Goal: Transaction & Acquisition: Purchase product/service

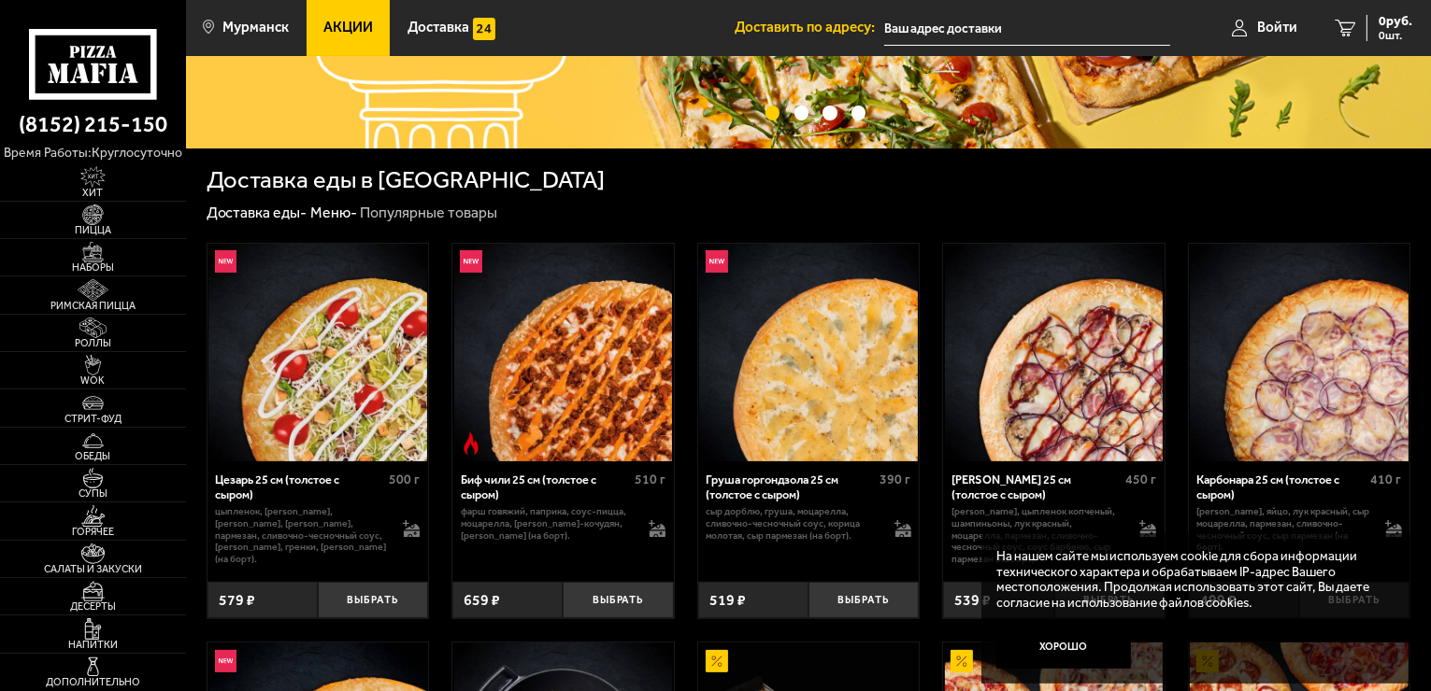
scroll to position [259, 0]
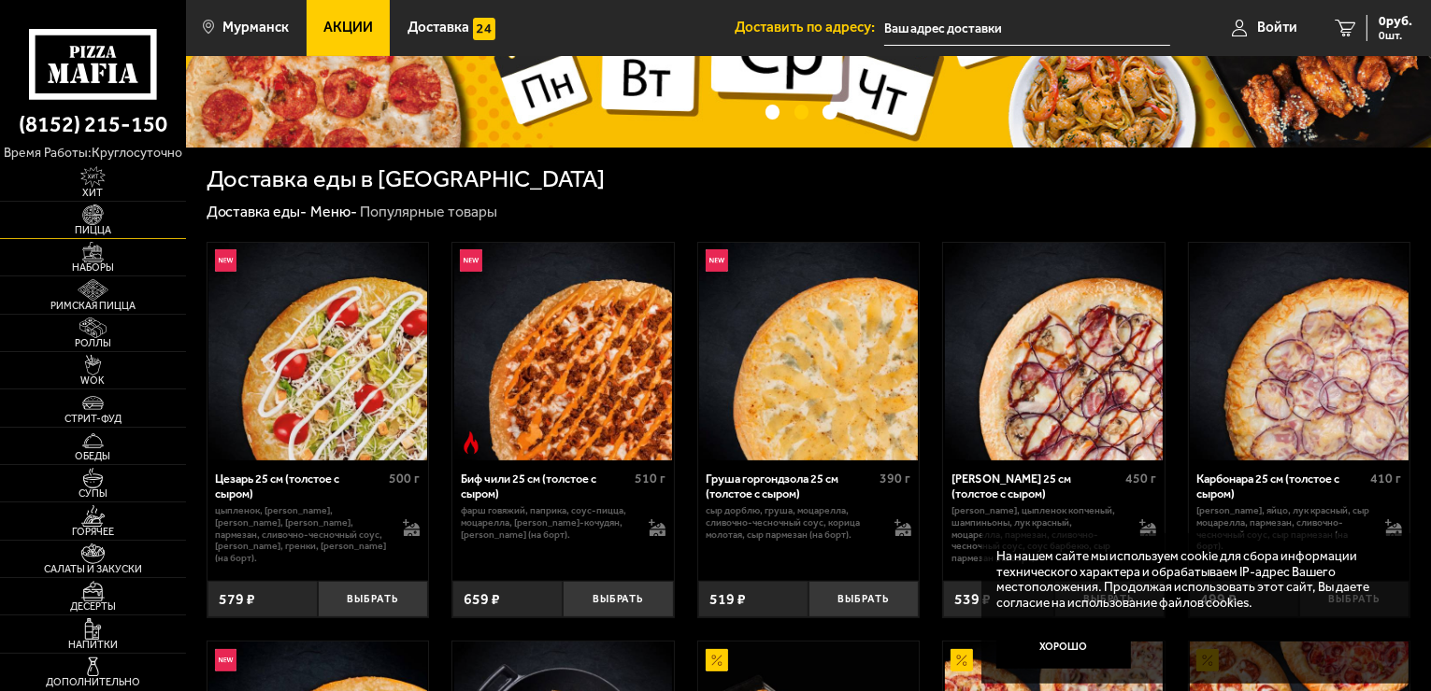
click at [91, 215] on img at bounding box center [92, 215] width 57 height 21
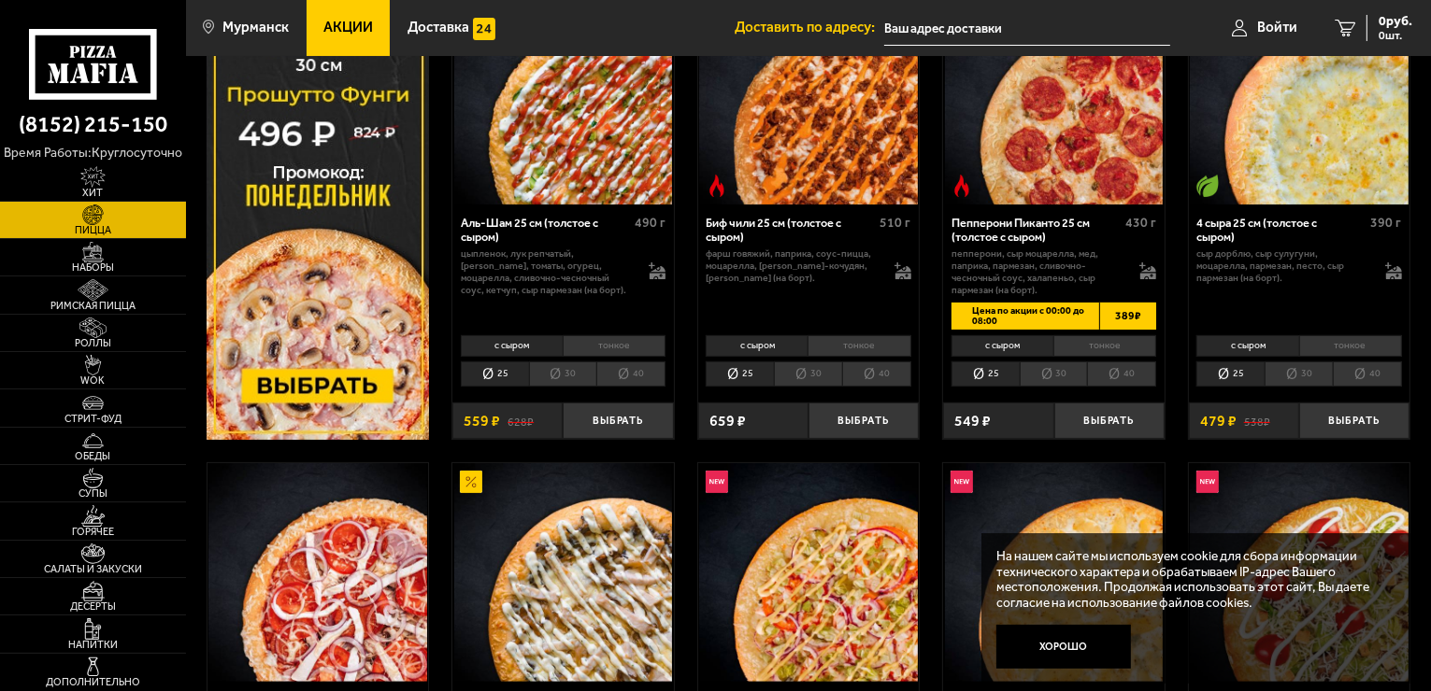
scroll to position [340, 0]
click at [620, 373] on li "40" at bounding box center [630, 375] width 69 height 26
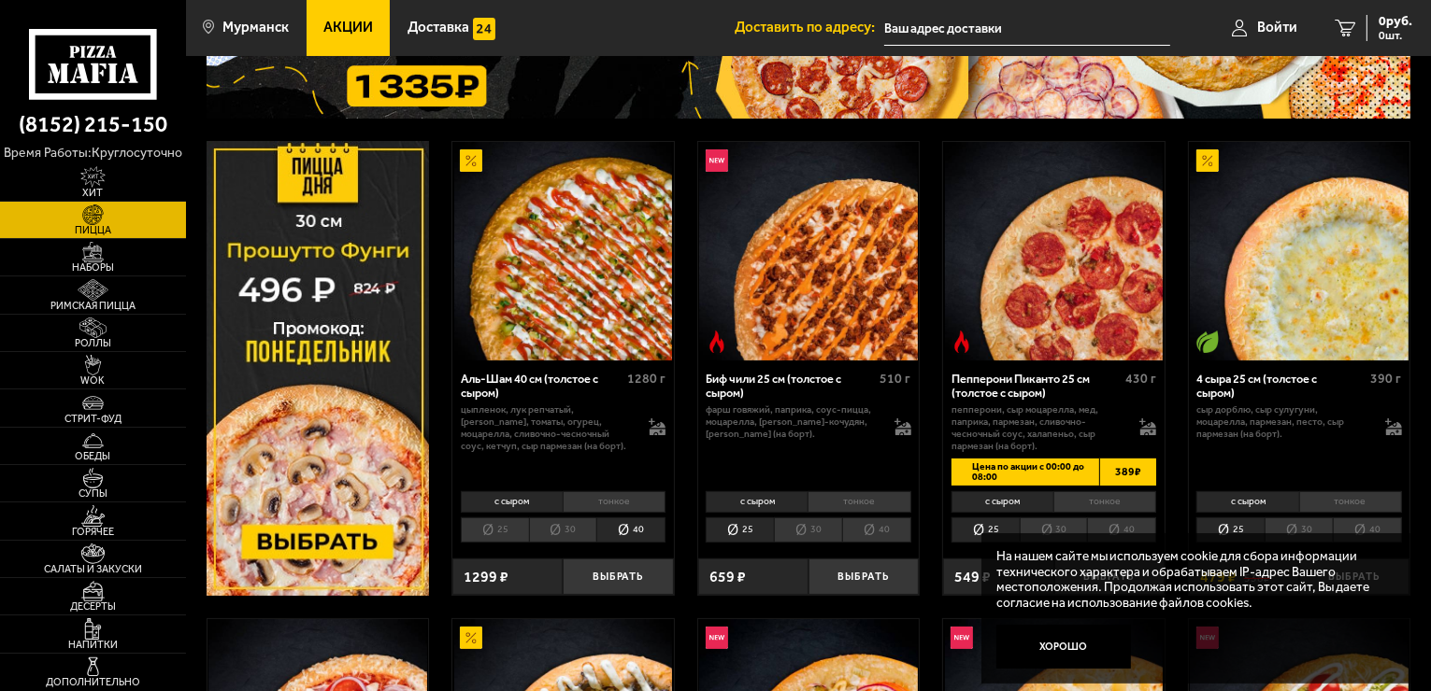
scroll to position [187, 0]
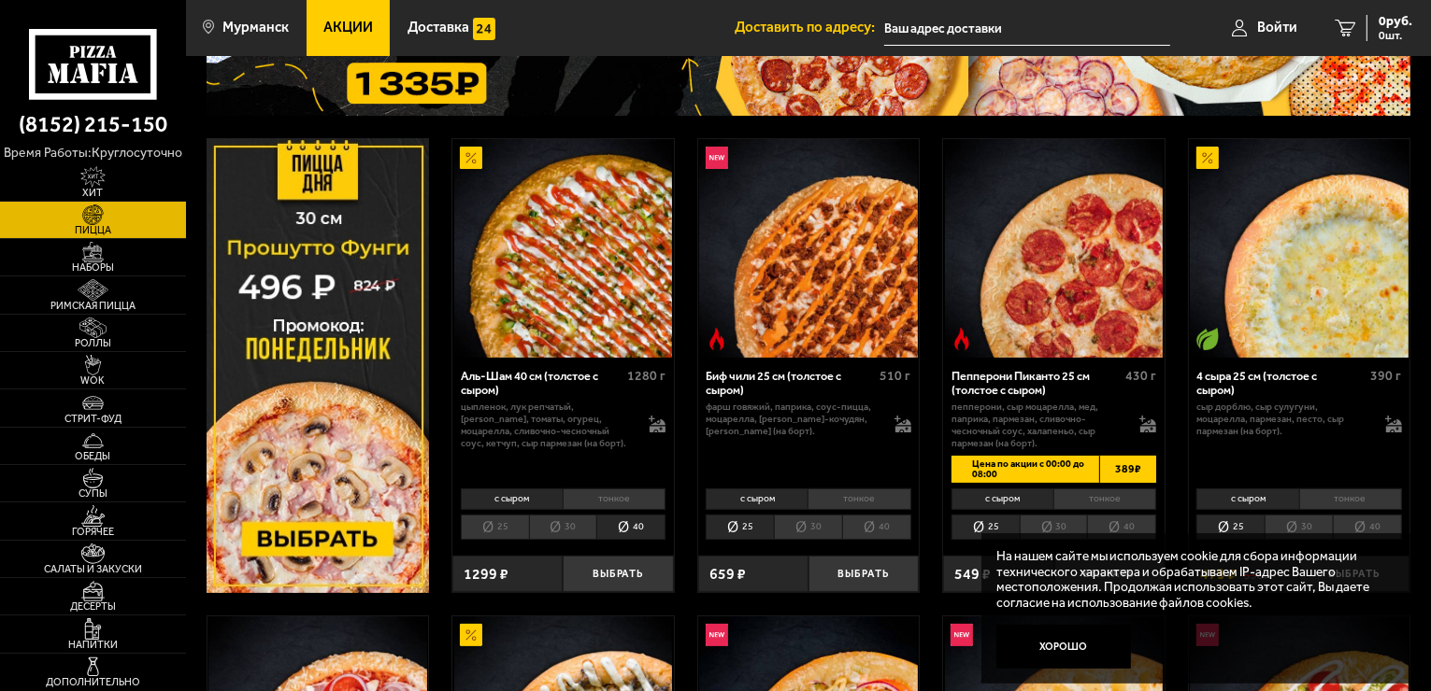
click at [879, 531] on li "40" at bounding box center [876, 528] width 69 height 26
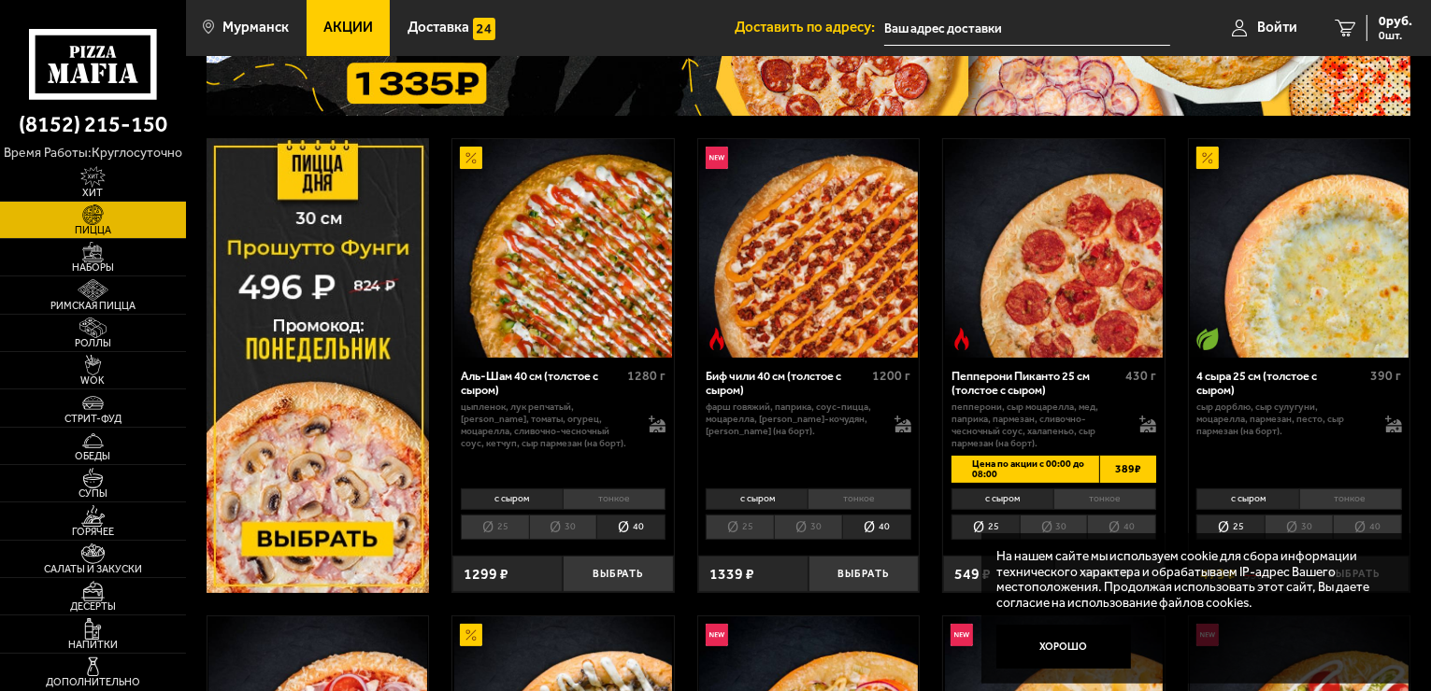
click at [611, 495] on li "тонкое" at bounding box center [614, 499] width 103 height 21
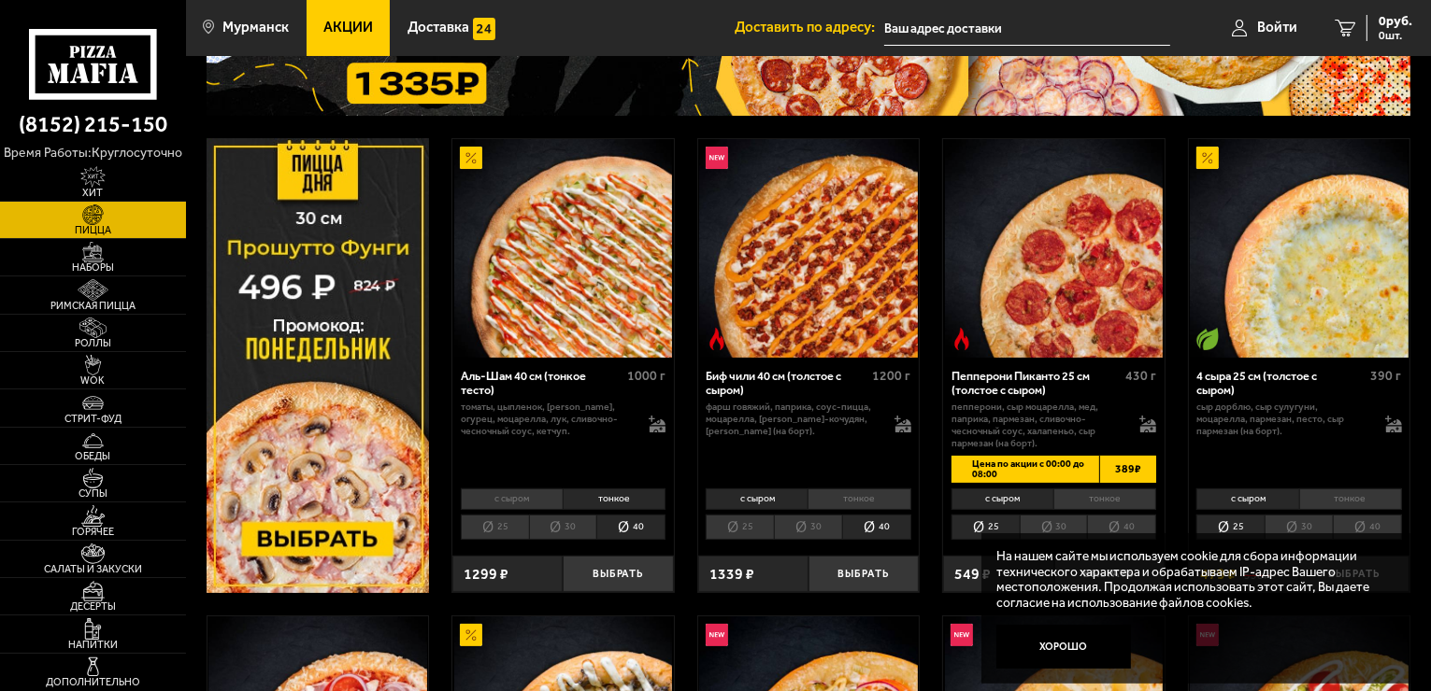
click at [852, 499] on li "тонкое" at bounding box center [858, 499] width 103 height 21
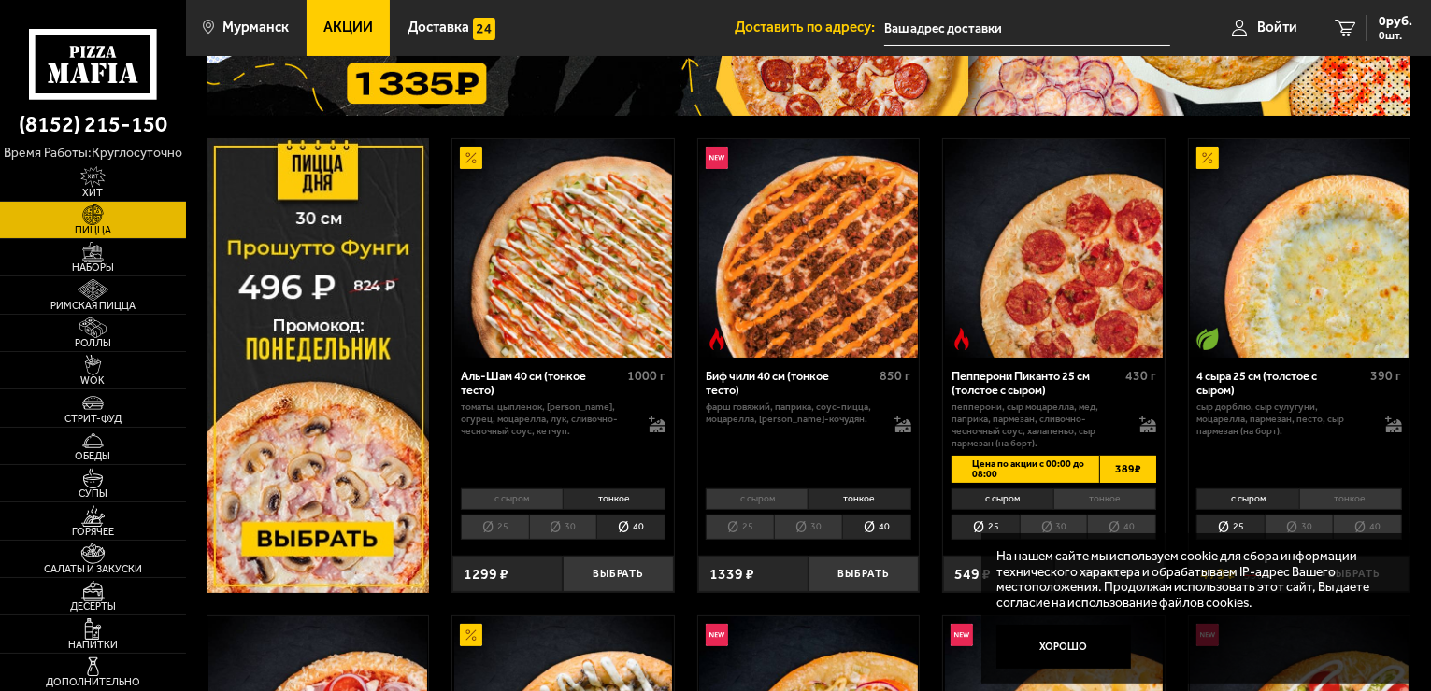
click at [1118, 520] on li "40" at bounding box center [1121, 528] width 69 height 26
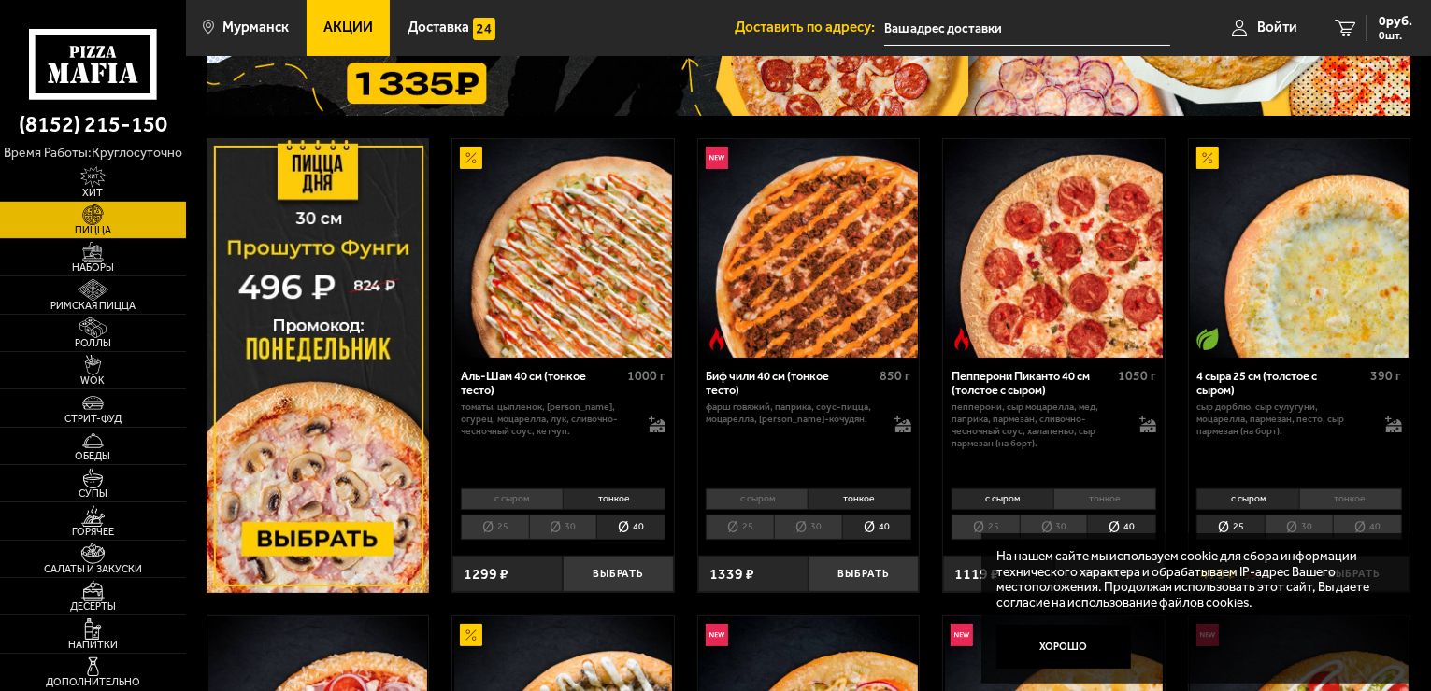
click at [1115, 492] on li "тонкое" at bounding box center [1104, 499] width 103 height 21
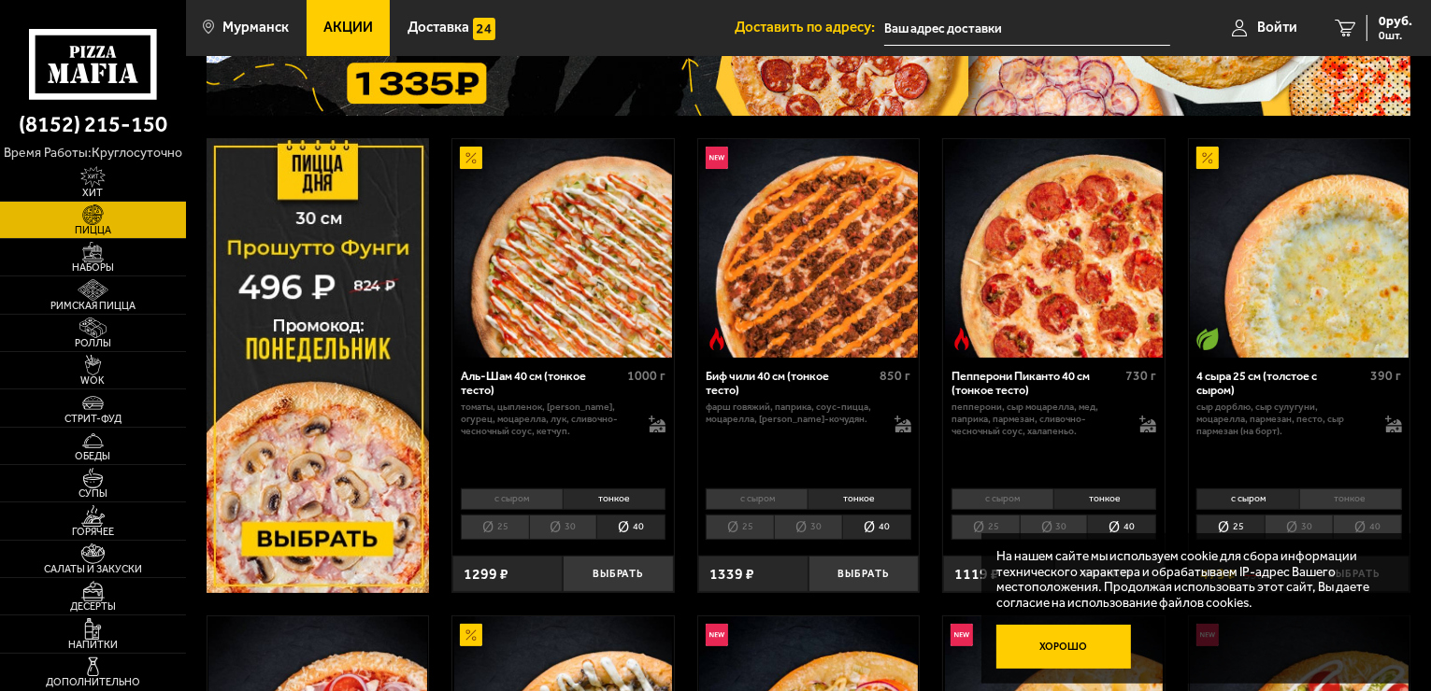
click at [1074, 645] on button "Хорошо" at bounding box center [1063, 647] width 135 height 45
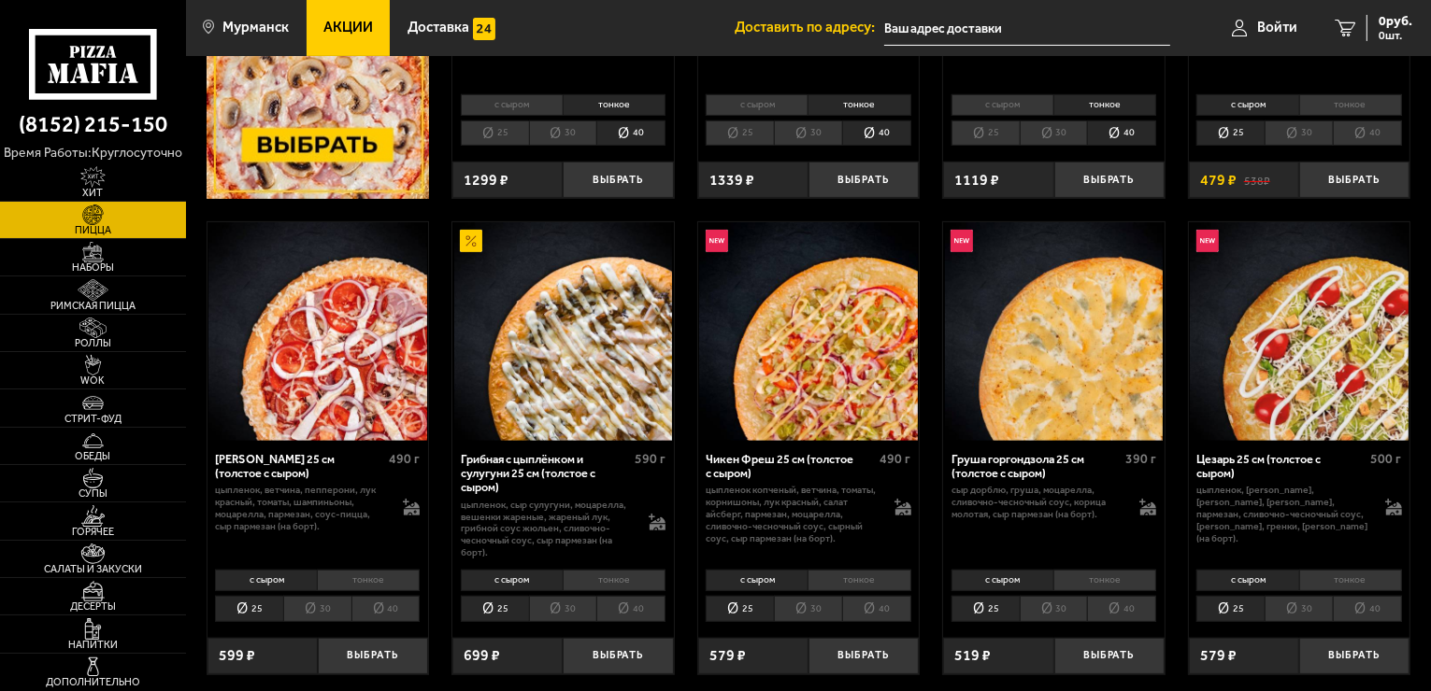
scroll to position [617, 0]
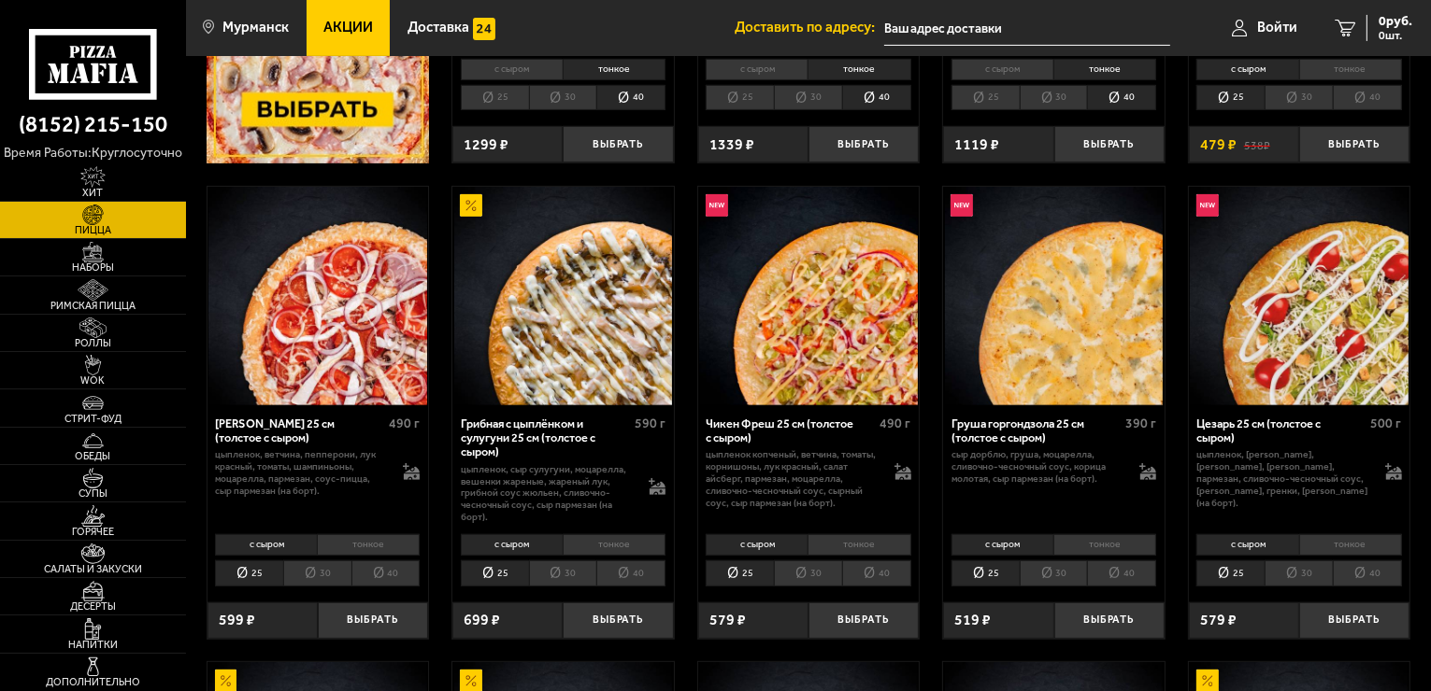
click at [568, 573] on li "30" at bounding box center [563, 574] width 68 height 26
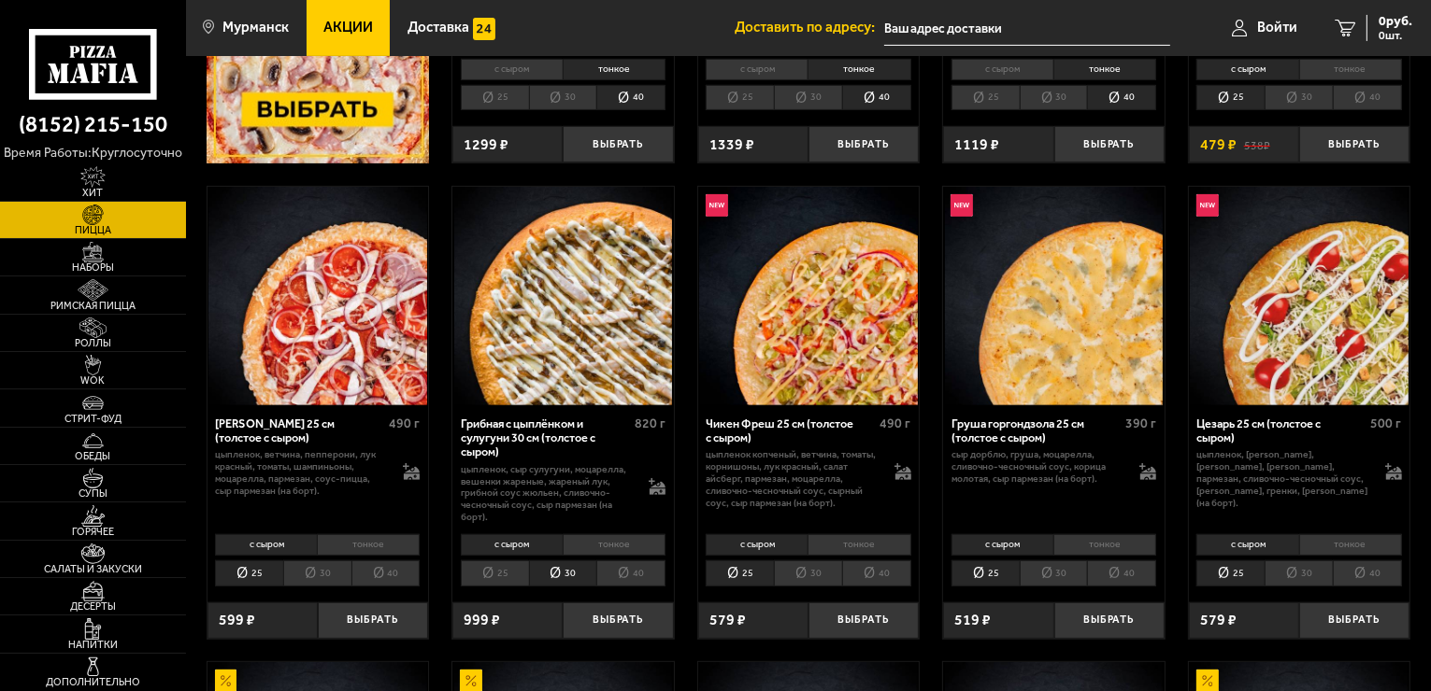
click at [622, 577] on li "40" at bounding box center [630, 574] width 69 height 26
click at [623, 536] on li "тонкое" at bounding box center [614, 544] width 103 height 21
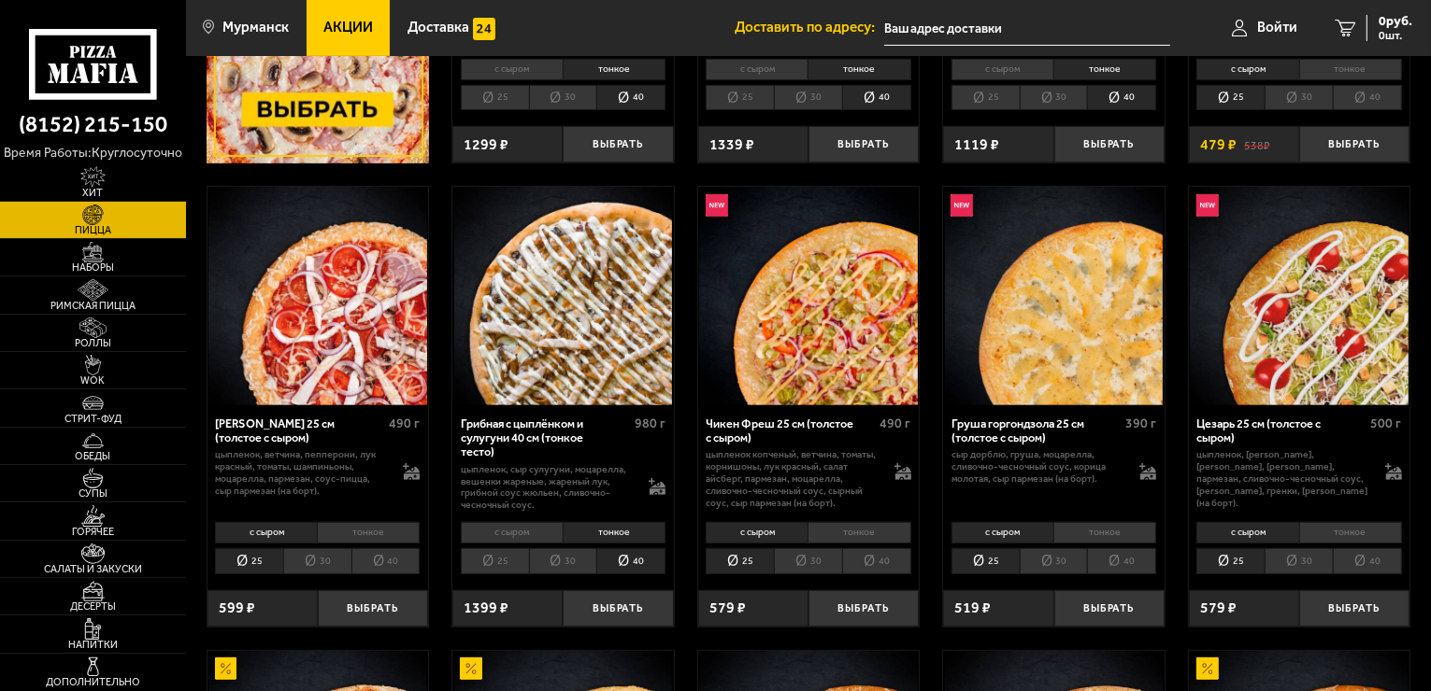
click at [492, 531] on li "с сыром" at bounding box center [512, 532] width 102 height 21
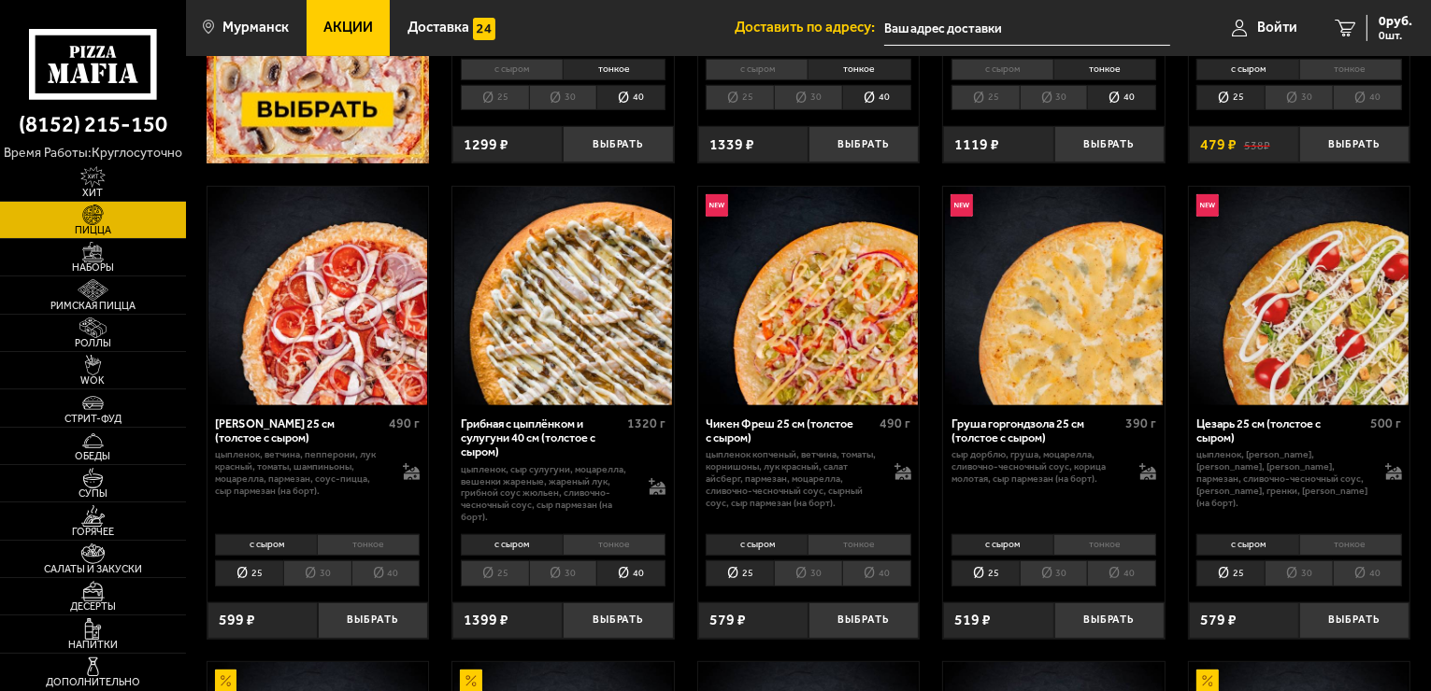
click at [382, 570] on li "40" at bounding box center [385, 574] width 69 height 26
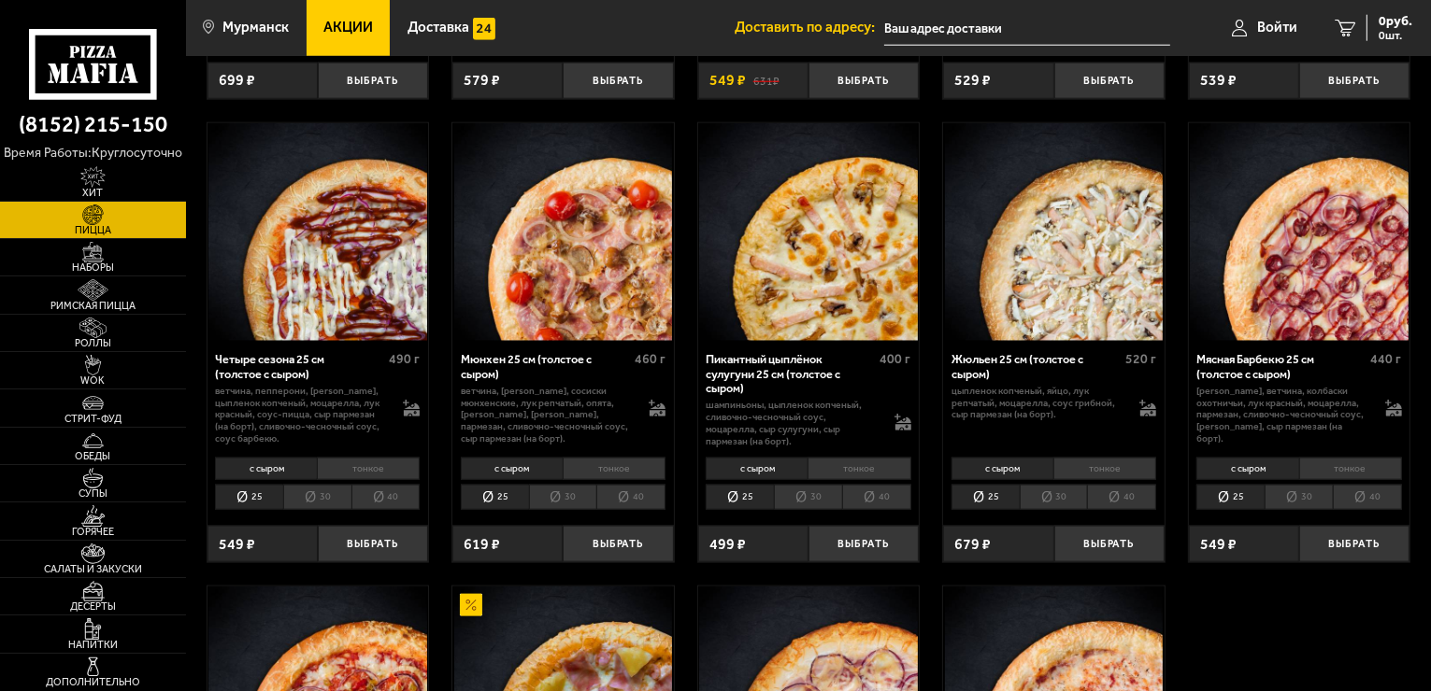
scroll to position [2077, 0]
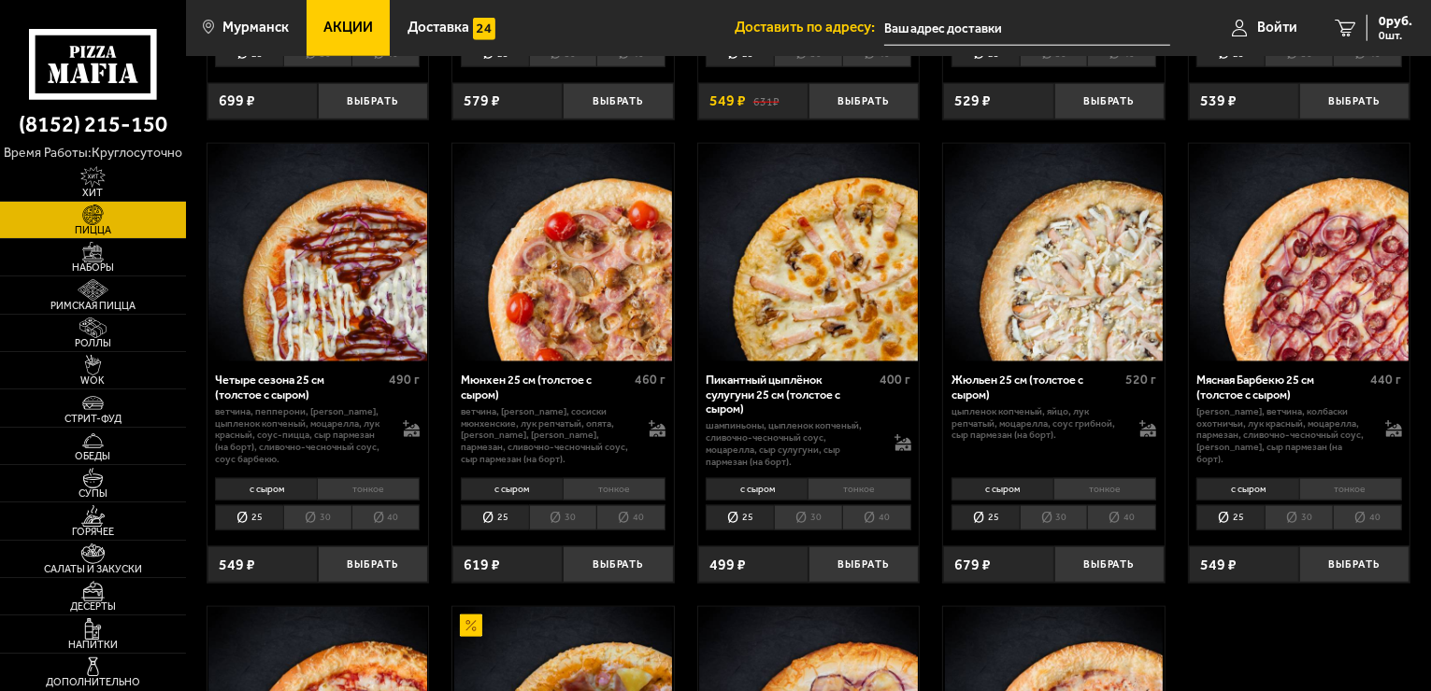
click at [1127, 516] on li "40" at bounding box center [1121, 519] width 69 height 26
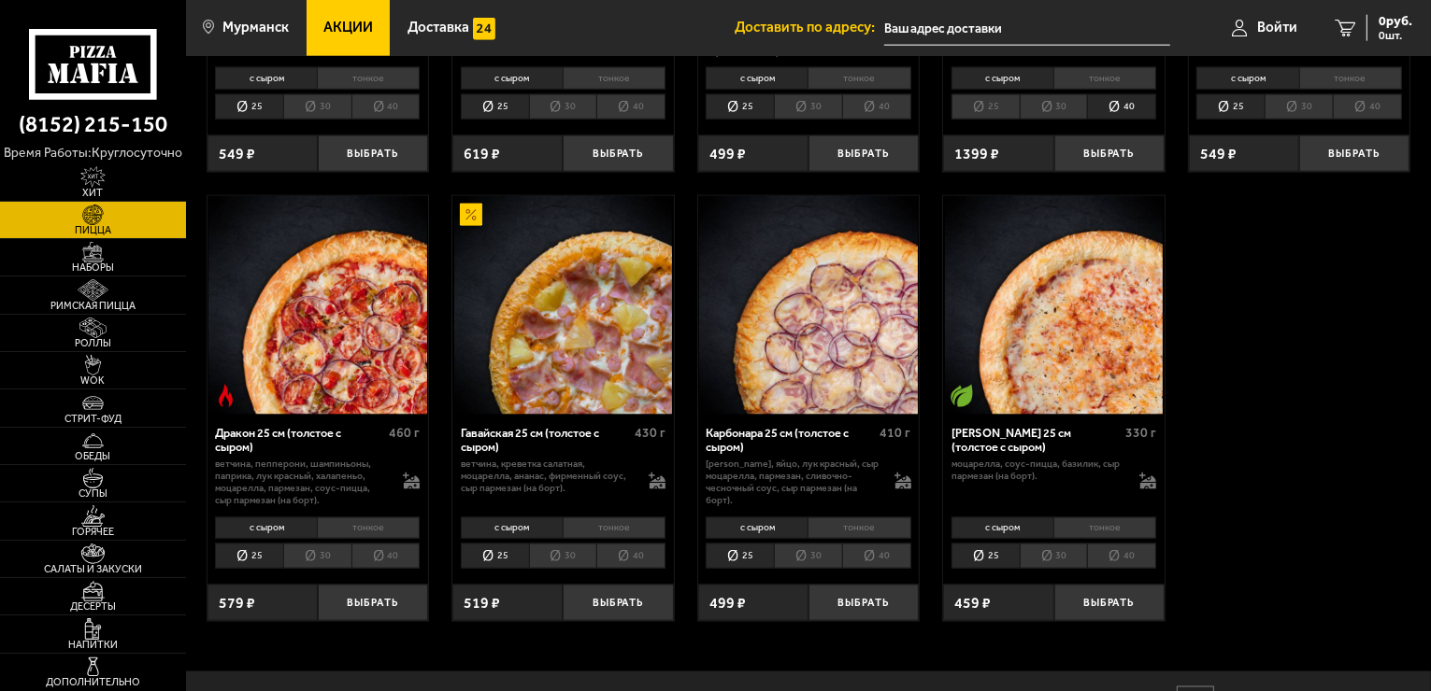
scroll to position [2463, 0]
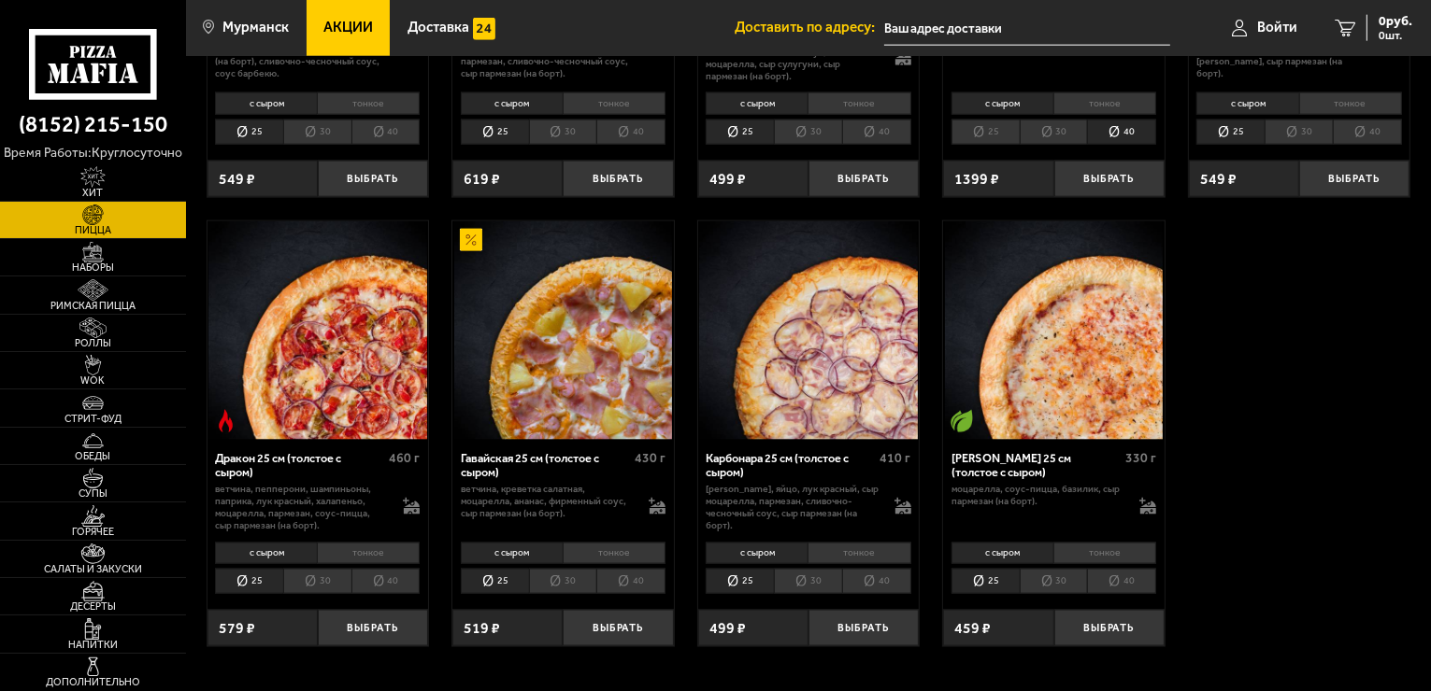
click at [890, 577] on li "40" at bounding box center [876, 582] width 69 height 26
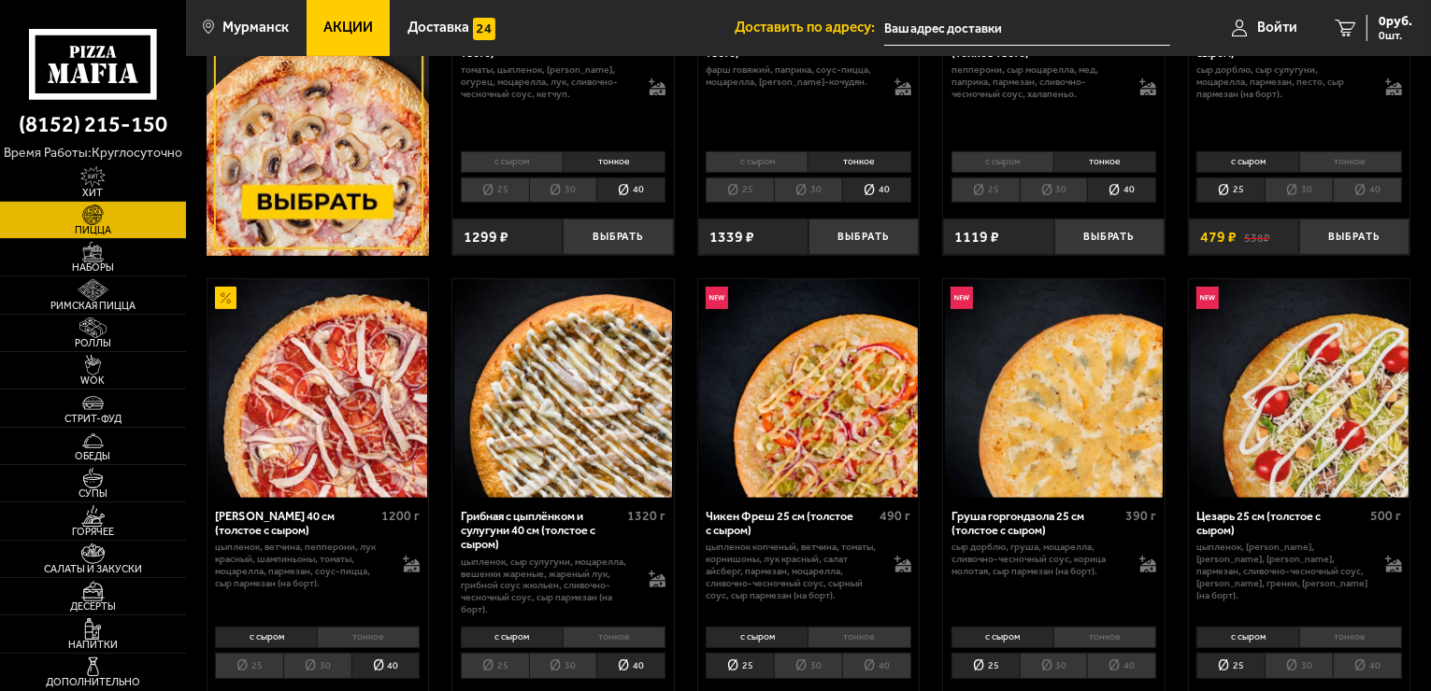
scroll to position [0, 0]
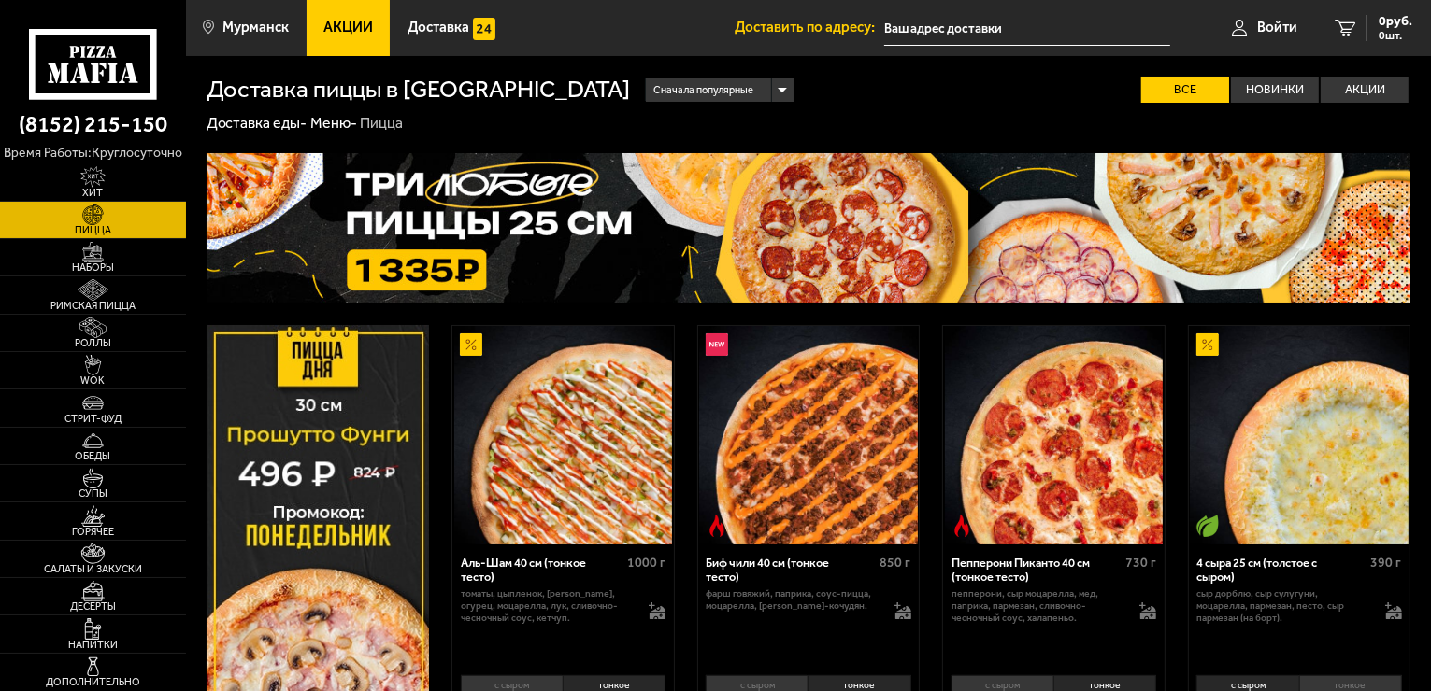
scroll to position [259, 0]
